Goal: Navigation & Orientation: Find specific page/section

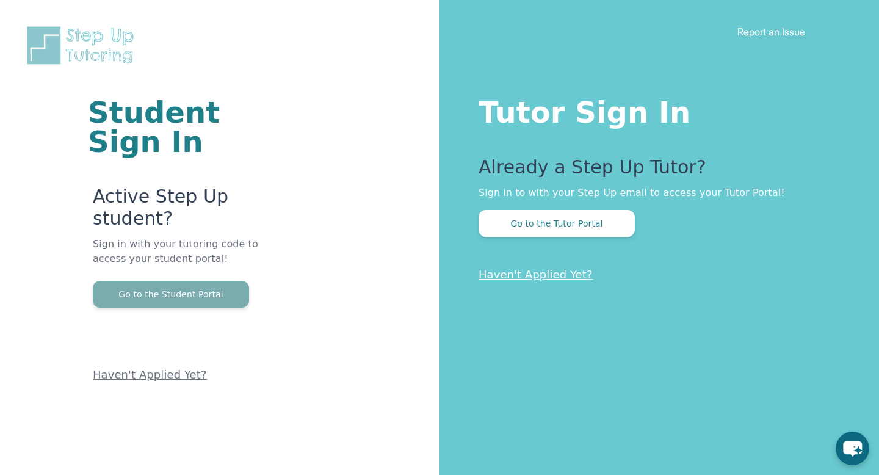
click at [147, 281] on button "Go to the Student Portal" at bounding box center [171, 294] width 156 height 27
click at [591, 231] on button "Go to the Tutor Portal" at bounding box center [557, 223] width 156 height 27
